Goal: Book appointment/travel/reservation

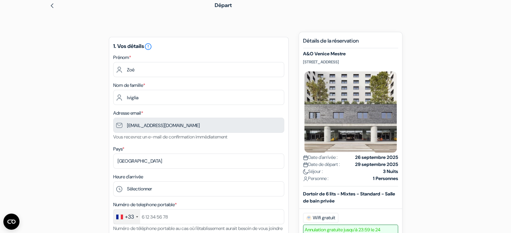
scroll to position [78, 0]
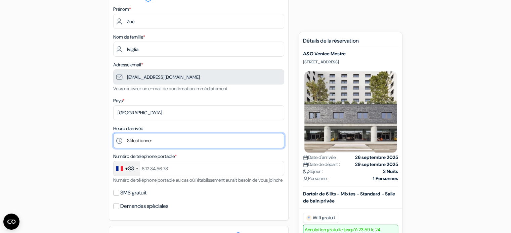
click at [140, 141] on select "Sélectionner 1:00 2:00 3:00 4:00 5:00 6:00 7:00 8:00 9:00 10:00 11:00 12:00 13:…" at bounding box center [198, 140] width 171 height 15
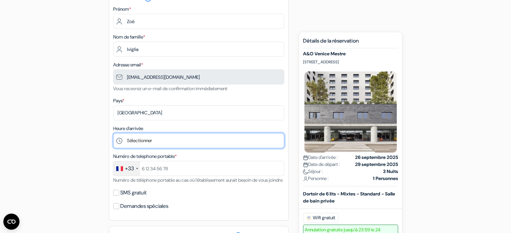
click at [142, 140] on select "Sélectionner 1:00 2:00 3:00 4:00 5:00 6:00 7:00 8:00 9:00 10:00 11:00 12:00 13:…" at bounding box center [198, 140] width 171 height 15
select select "20"
click at [113, 133] on select "Sélectionner 1:00 2:00 3:00 4:00 5:00 6:00 7:00 8:00 9:00 10:00 11:00 12:00 13:…" at bounding box center [198, 140] width 171 height 15
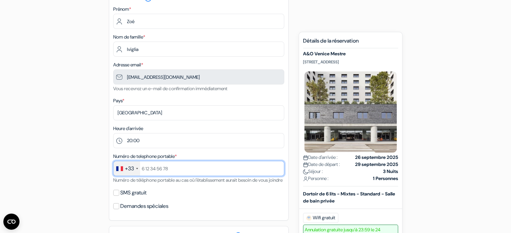
click at [154, 172] on input "text" at bounding box center [198, 168] width 171 height 15
type input "[PHONE_NUMBER]"
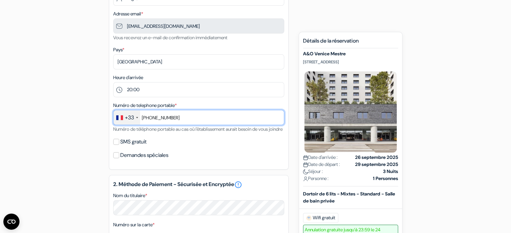
scroll to position [129, 0]
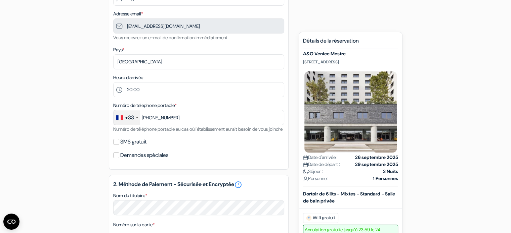
click at [132, 147] on label "SMS gratuit" at bounding box center [133, 141] width 26 height 9
click at [119, 145] on input "SMS gratuit" at bounding box center [116, 142] width 6 height 6
checkbox input "true"
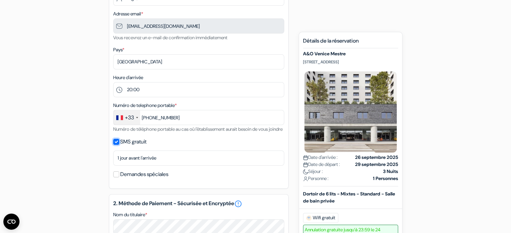
scroll to position [257, 0]
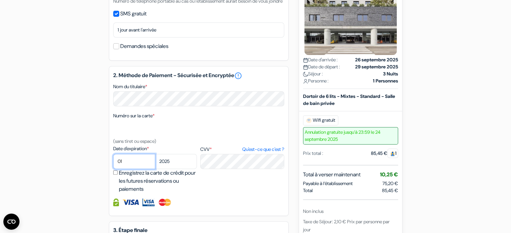
click at [133, 169] on select "01 02 03 04 05 06 07 08 09 10 11 12" at bounding box center [134, 161] width 42 height 15
select select "09"
click at [113, 163] on select "01 02 03 04 05 06 07 08 09 10 11 12" at bounding box center [134, 161] width 42 height 15
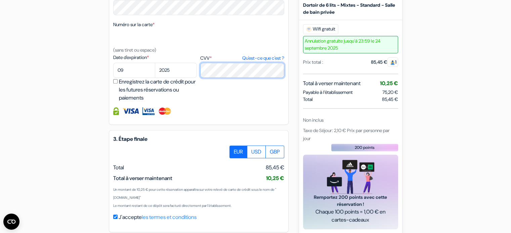
scroll to position [386, 0]
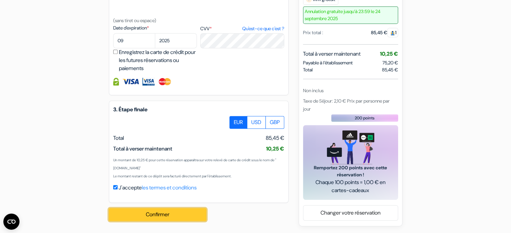
click at [146, 211] on button "Confirmer Loading..." at bounding box center [157, 215] width 97 height 13
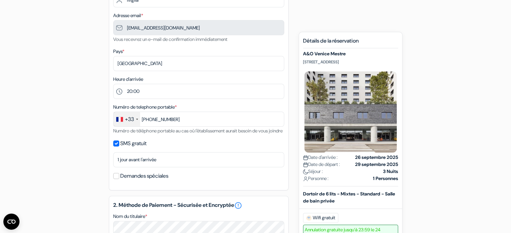
scroll to position [0, 0]
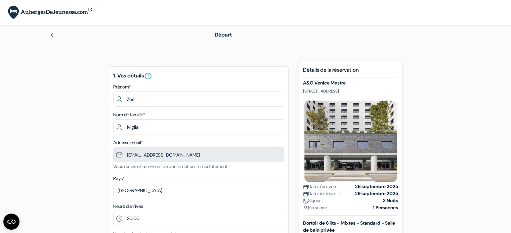
click at [42, 10] on img at bounding box center [50, 13] width 84 height 14
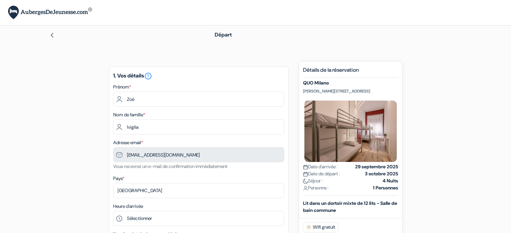
scroll to position [125, 0]
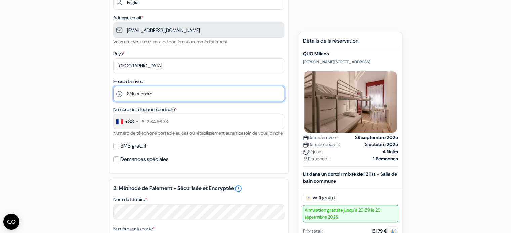
click at [154, 91] on select "Sélectionner 1:00 2:00 3:00 4:00 5:00 6:00 7:00 8:00 9:00 10:00 11:00 12:00 13:…" at bounding box center [198, 93] width 171 height 15
select select "20"
click at [113, 86] on select "Sélectionner 1:00 2:00 3:00 4:00 5:00 6:00 7:00 8:00 9:00 10:00 11:00 12:00 13:…" at bounding box center [198, 93] width 171 height 15
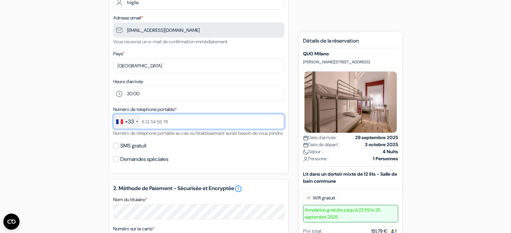
click at [153, 120] on input "text" at bounding box center [198, 121] width 171 height 15
type input "[PHONE_NUMBER]"
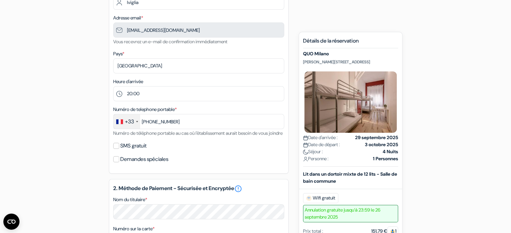
click at [121, 151] on label "SMS gratuit" at bounding box center [133, 145] width 26 height 9
click at [119, 149] on input "SMS gratuit" at bounding box center [116, 146] width 6 height 6
checkbox input "true"
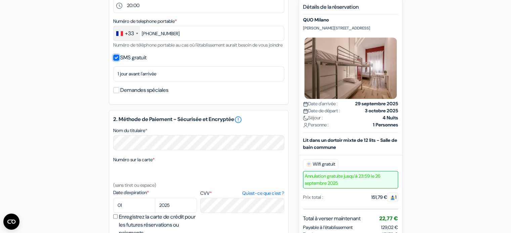
scroll to position [215, 0]
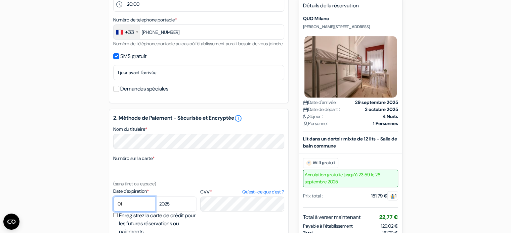
click at [120, 212] on select "01 02 03 04 05 06 07 08 09 10 11 12" at bounding box center [134, 204] width 42 height 15
select select "09"
click at [113, 205] on select "01 02 03 04 05 06 07 08 09 10 11 12" at bounding box center [134, 204] width 42 height 15
click at [180, 212] on select "2025 2026 2027 2028 2029 2030 2031 2032 2033 2034 2035 2036 2037 2038 2039 2040…" at bounding box center [176, 204] width 42 height 15
select select "2028"
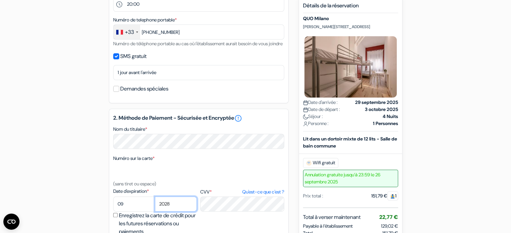
click at [155, 205] on select "2025 2026 2027 2028 2029 2030 2031 2032 2033 2034 2035 2036 2037 2038 2039 2040…" at bounding box center [176, 204] width 42 height 15
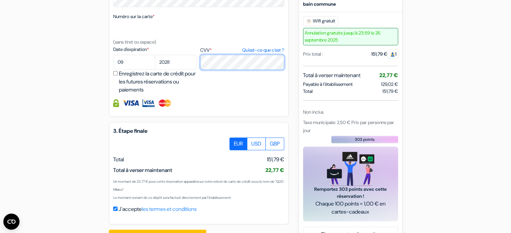
scroll to position [386, 0]
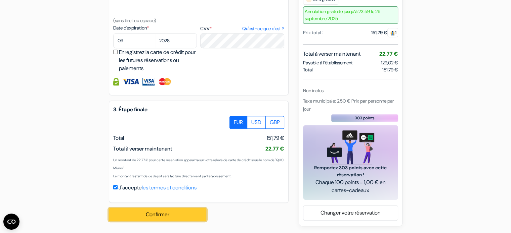
click at [161, 213] on button "Confirmer Loading..." at bounding box center [157, 215] width 97 height 13
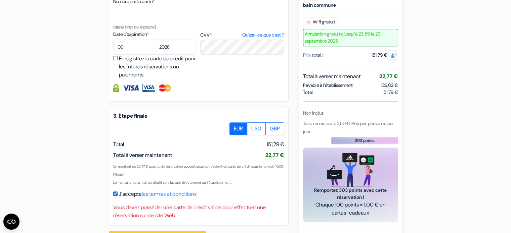
scroll to position [403, 0]
